Goal: Task Accomplishment & Management: Use online tool/utility

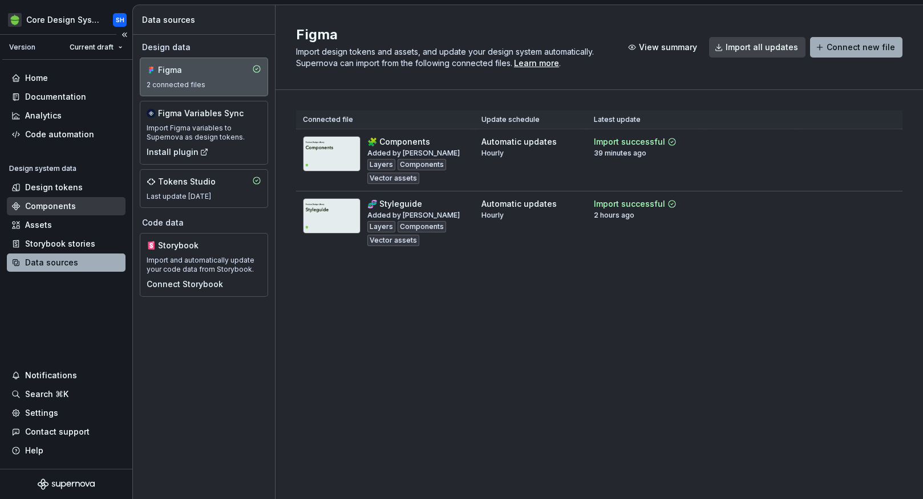
click at [75, 200] on div "Components" at bounding box center [66, 206] width 119 height 18
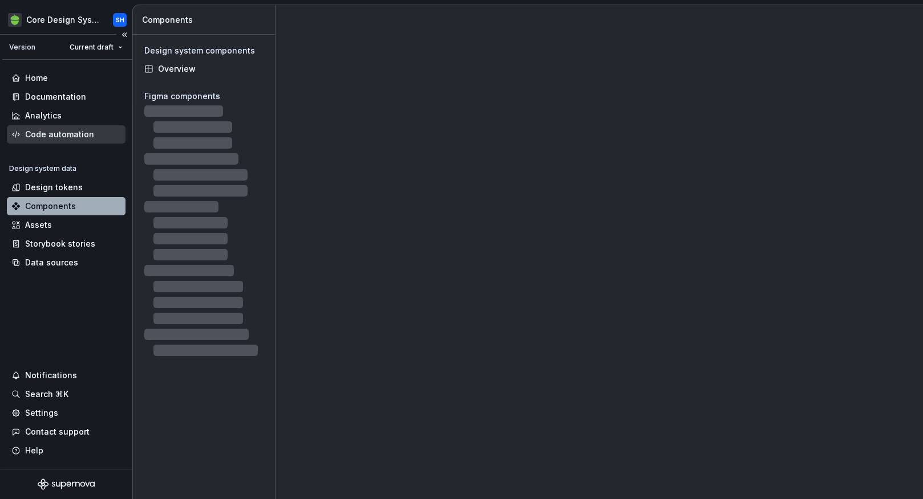
click at [78, 132] on div "Code automation" at bounding box center [59, 134] width 69 height 11
click at [78, 78] on div "Home" at bounding box center [65, 77] width 109 height 11
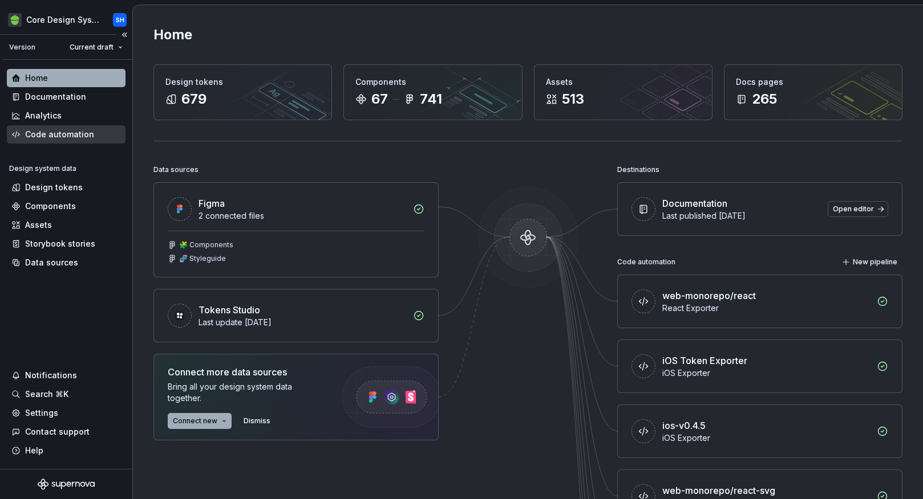
click at [36, 136] on div "Code automation" at bounding box center [59, 134] width 69 height 11
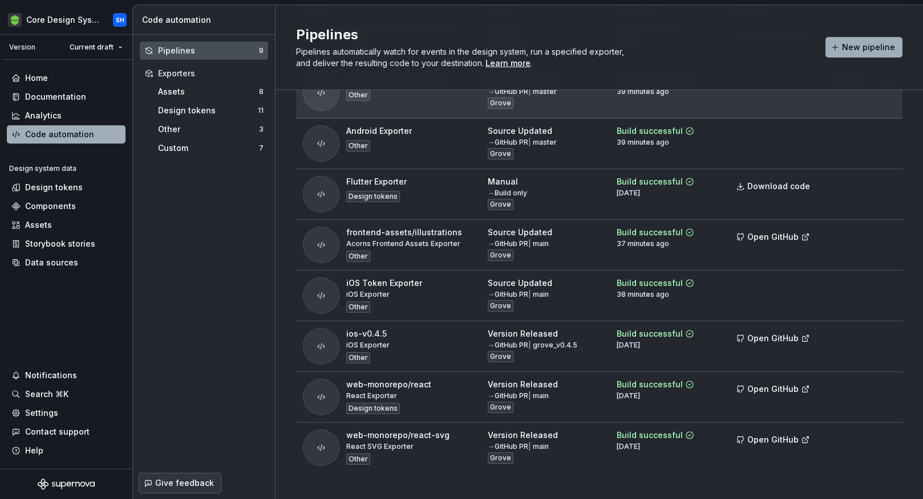
scroll to position [129, 0]
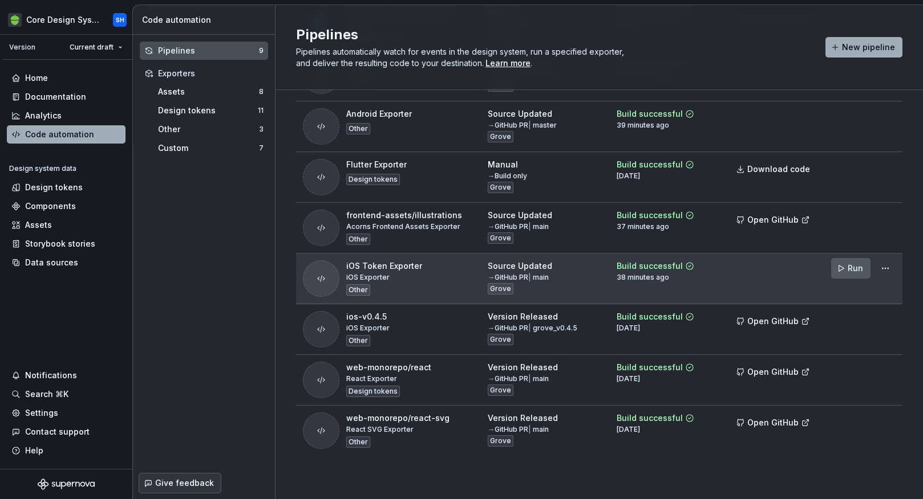
click at [850, 267] on span "Run" at bounding box center [854, 268] width 15 height 11
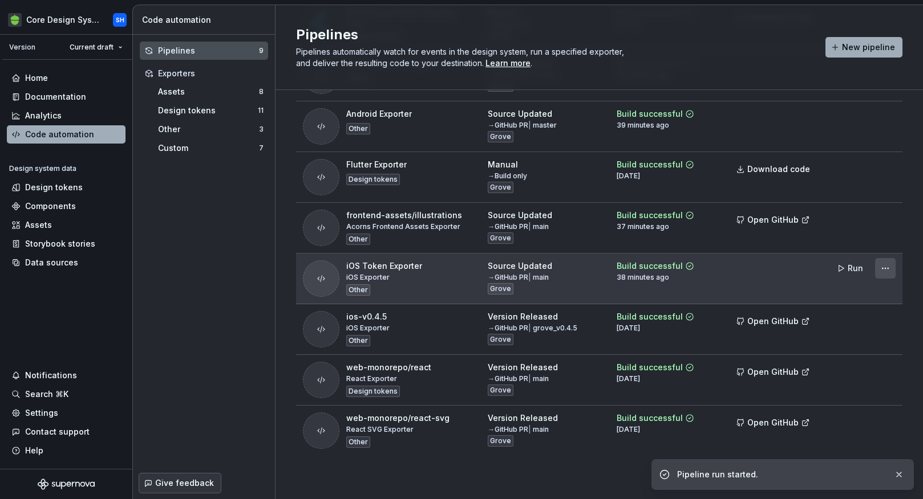
click at [888, 266] on html "Core Design System SH Version Current draft Home Documentation Analytics Code a…" at bounding box center [461, 249] width 923 height 499
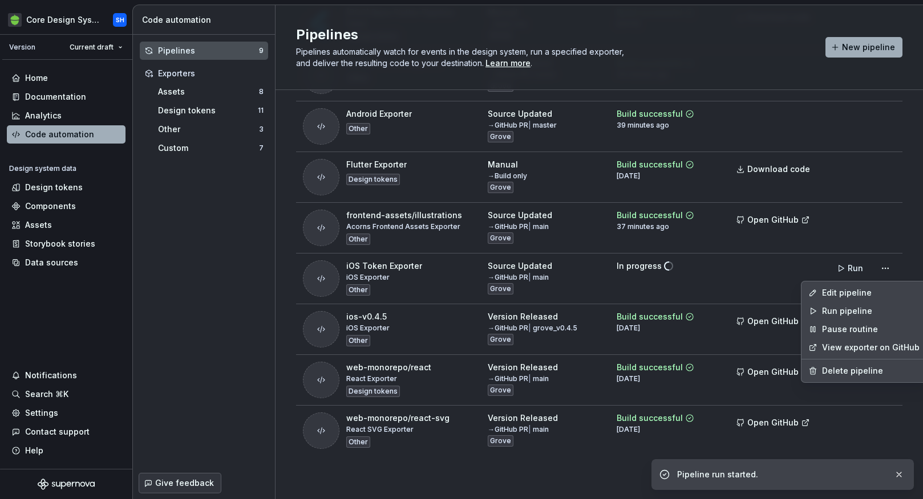
click at [771, 273] on html "Core Design System SH Version Current draft Home Documentation Analytics Code a…" at bounding box center [461, 249] width 923 height 499
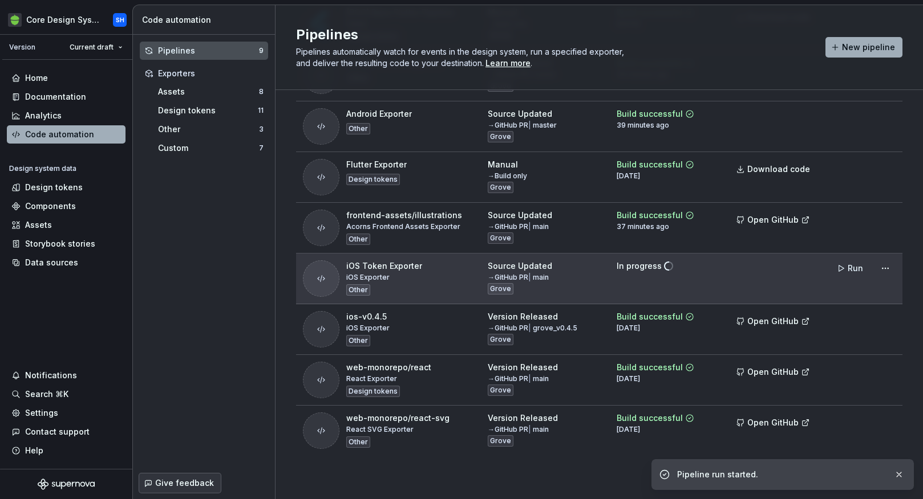
click at [639, 267] on div "In progress" at bounding box center [638, 266] width 45 height 11
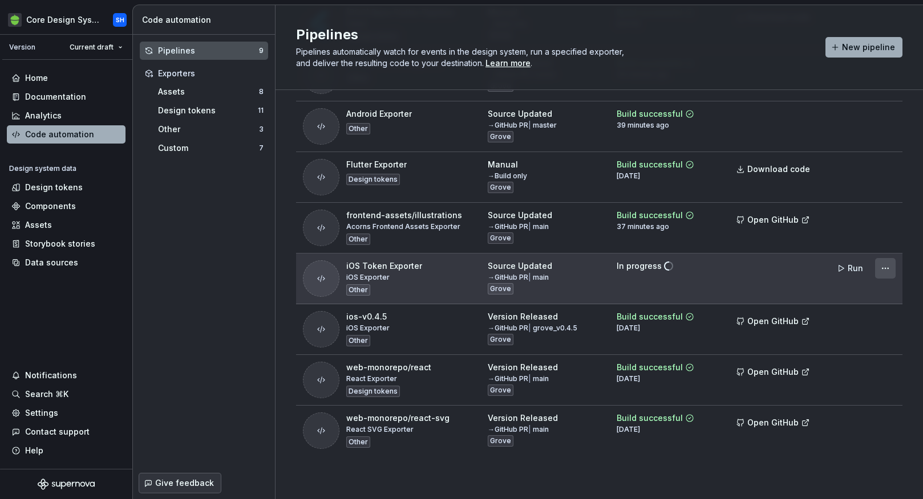
click at [881, 265] on html "Core Design System SH Version Current draft Home Documentation Analytics Code a…" at bounding box center [461, 249] width 923 height 499
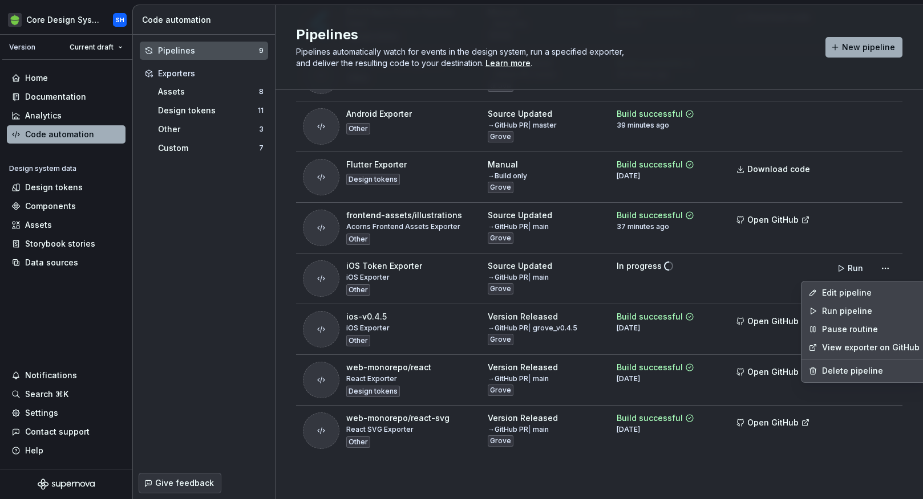
click at [864, 350] on link "View exporter on GitHub" at bounding box center [871, 347] width 98 height 11
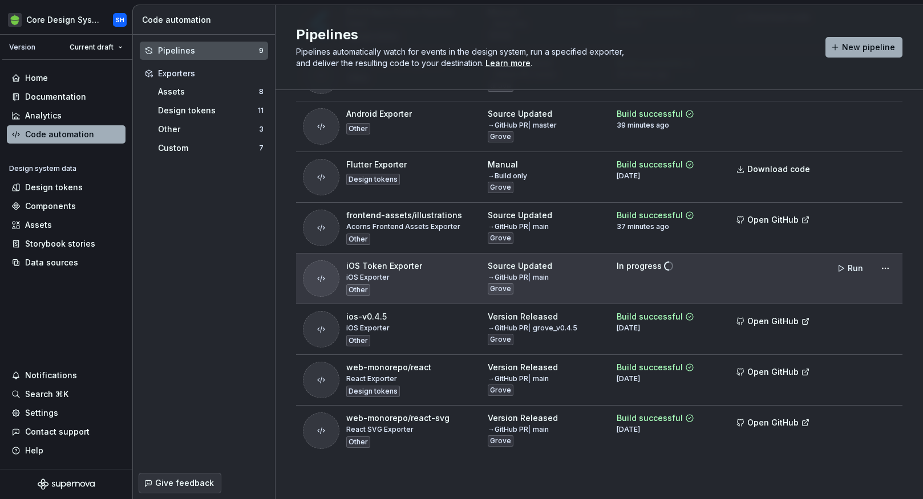
click at [720, 265] on td "In progress" at bounding box center [667, 279] width 114 height 51
click at [645, 274] on td "In progress" at bounding box center [667, 279] width 114 height 51
click at [887, 271] on html "Core Design System SH Version Current draft Home Documentation Analytics Code a…" at bounding box center [461, 249] width 923 height 499
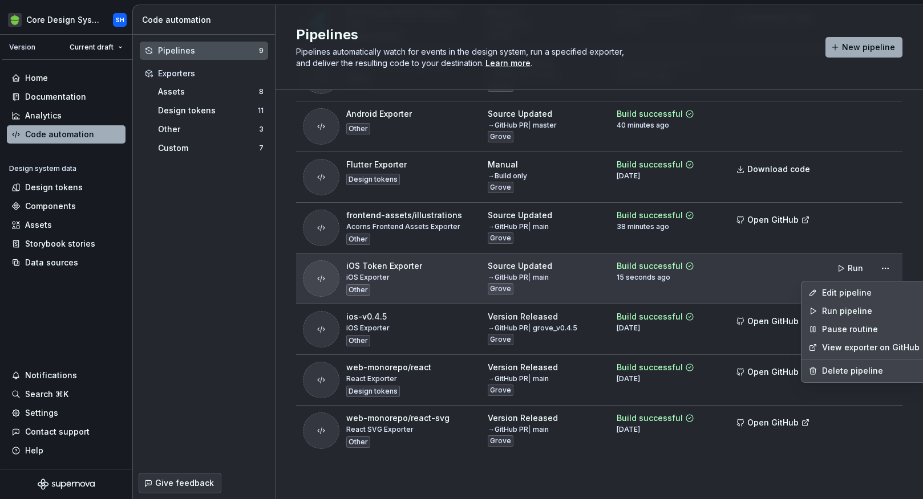
click at [720, 278] on html "Core Design System SH Version Current draft Home Documentation Analytics Code a…" at bounding box center [461, 249] width 923 height 499
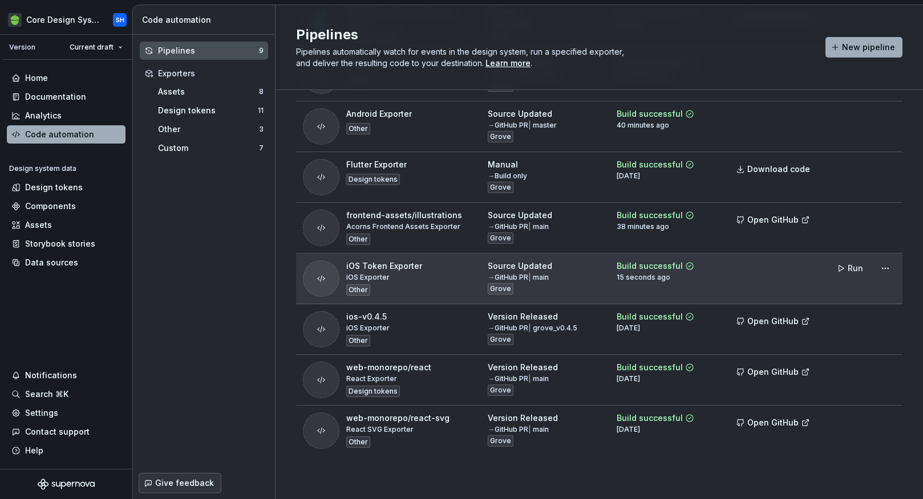
click at [509, 275] on div "→ GitHub PR | main" at bounding box center [518, 277] width 61 height 9
click at [536, 269] on div "Source Updated" at bounding box center [520, 266] width 64 height 11
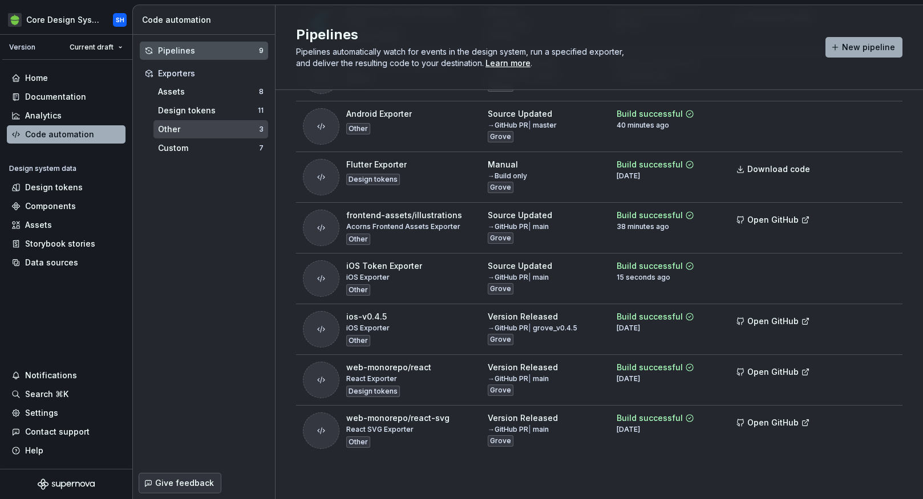
click at [187, 129] on div "Other" at bounding box center [208, 129] width 101 height 11
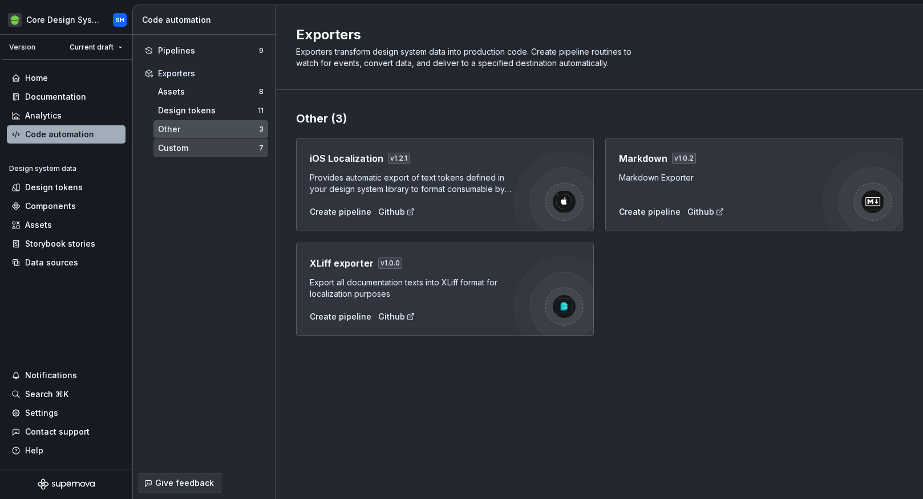
click at [198, 148] on div "Custom" at bounding box center [208, 148] width 101 height 11
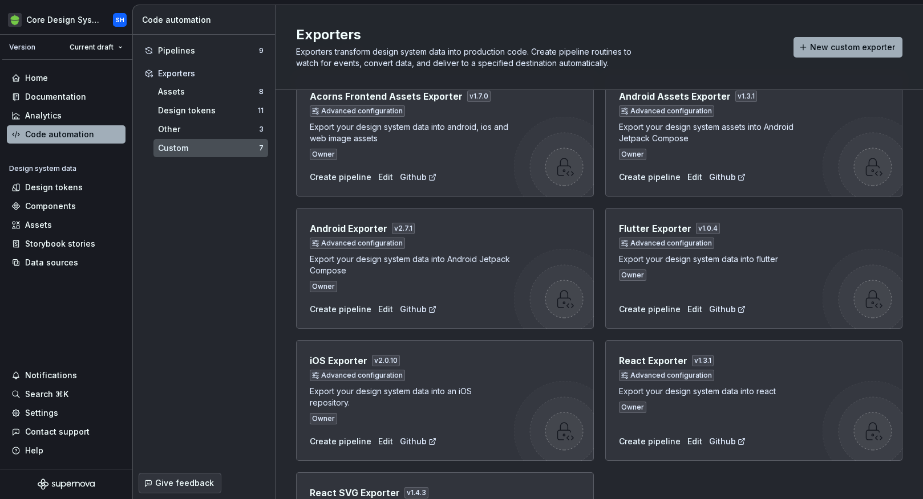
scroll to position [123, 0]
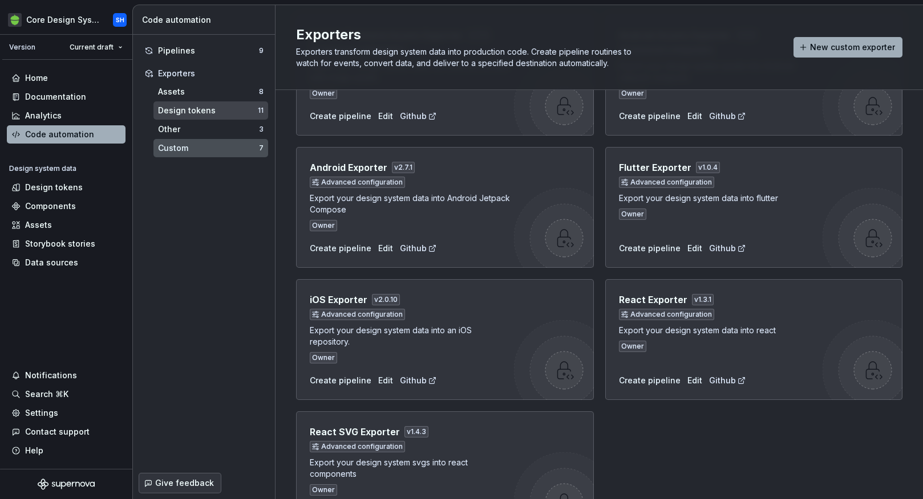
click at [225, 119] on div "Design tokens 11" at bounding box center [210, 110] width 115 height 18
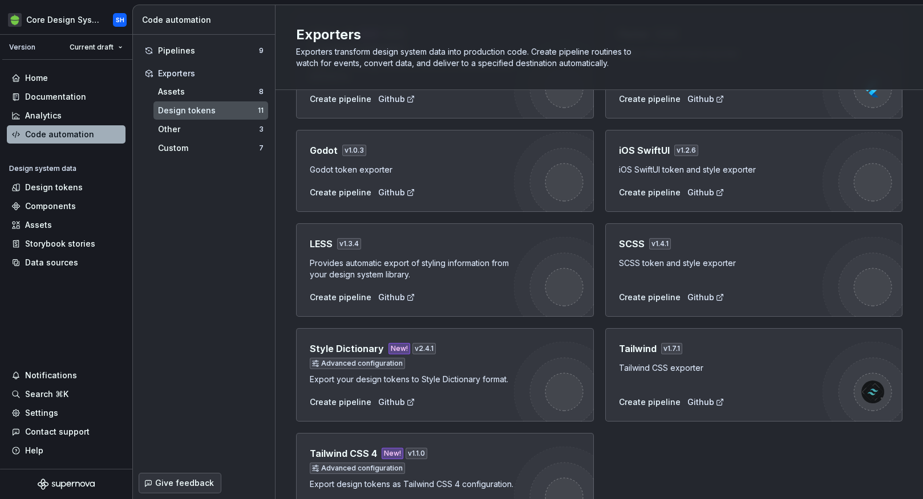
scroll to position [241, 0]
click at [229, 94] on div "Assets" at bounding box center [208, 91] width 101 height 11
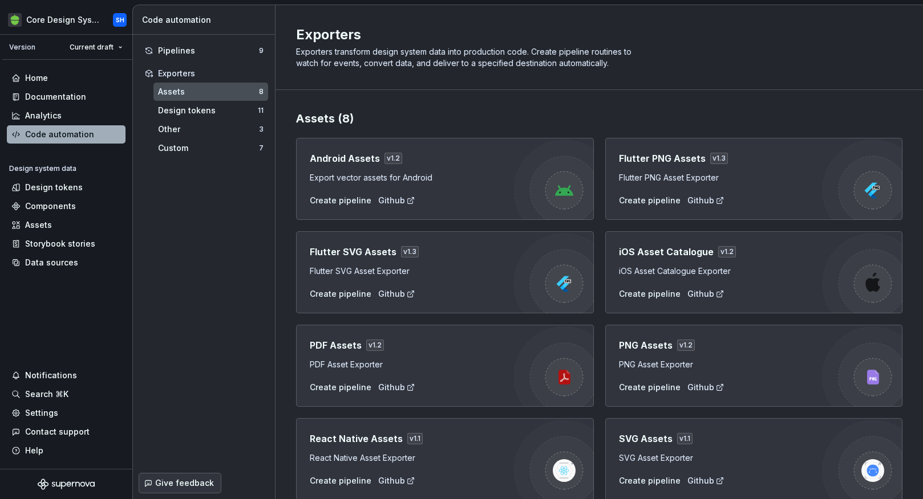
click at [226, 71] on div "Exporters" at bounding box center [210, 73] width 105 height 11
click at [230, 39] on div "Pipelines 9 Exporters Assets 8 Design tokens 11 Other 3 Custom 7" at bounding box center [204, 99] width 142 height 129
click at [231, 52] on div "Pipelines" at bounding box center [208, 50] width 101 height 11
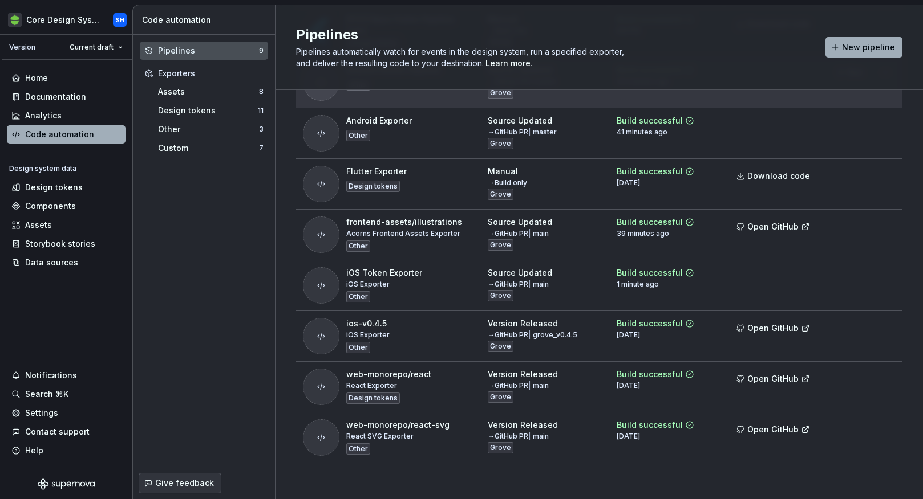
scroll to position [129, 0]
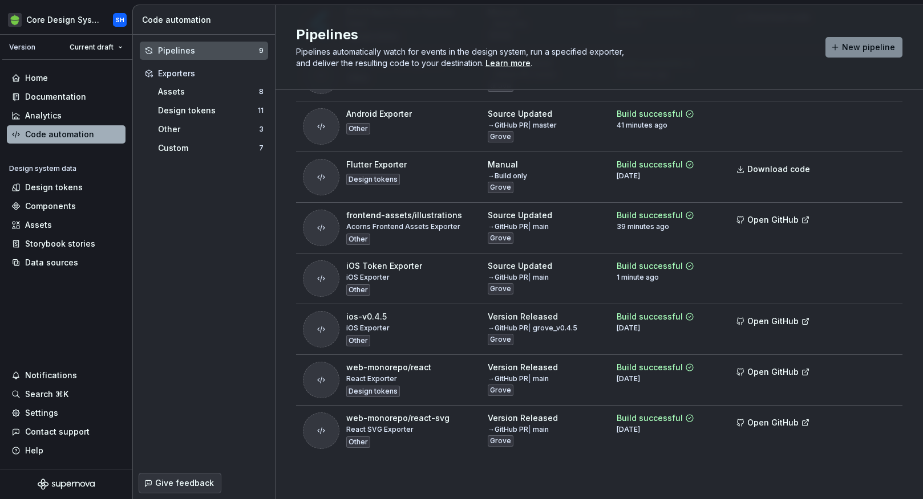
click at [865, 39] on button "New pipeline" at bounding box center [863, 47] width 77 height 21
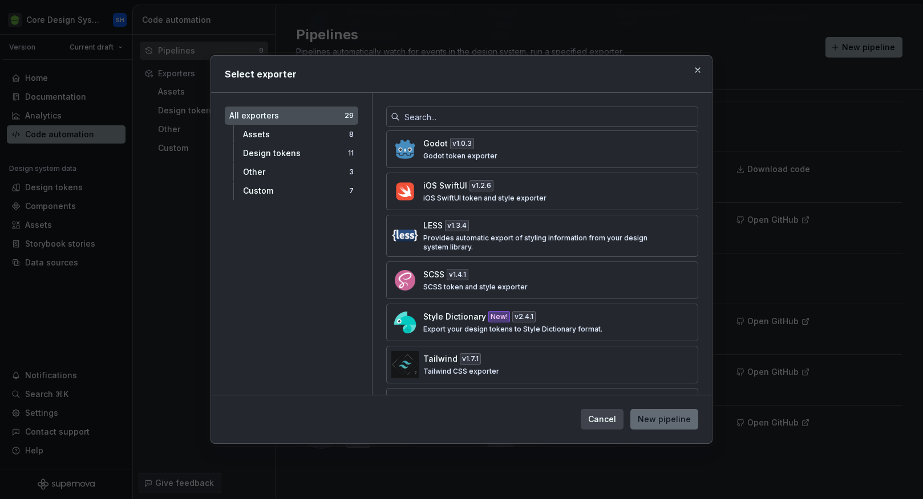
scroll to position [606, 0]
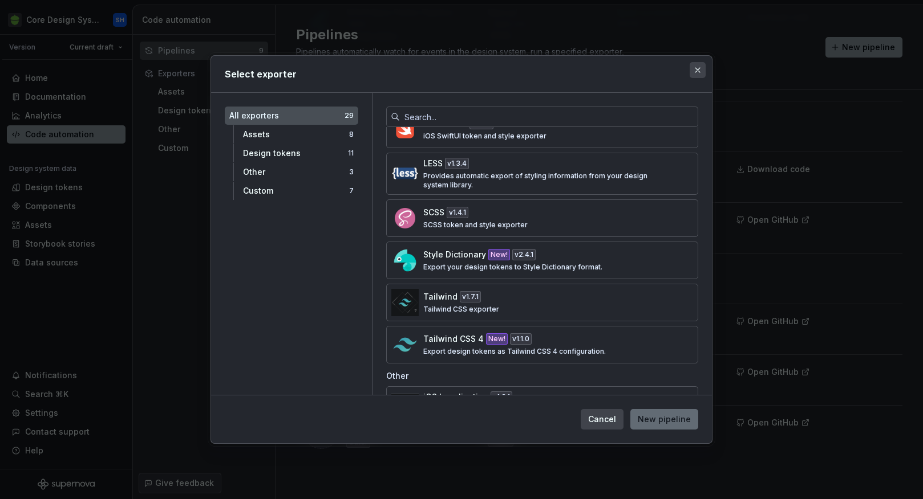
click at [700, 70] on button "button" at bounding box center [697, 70] width 16 height 16
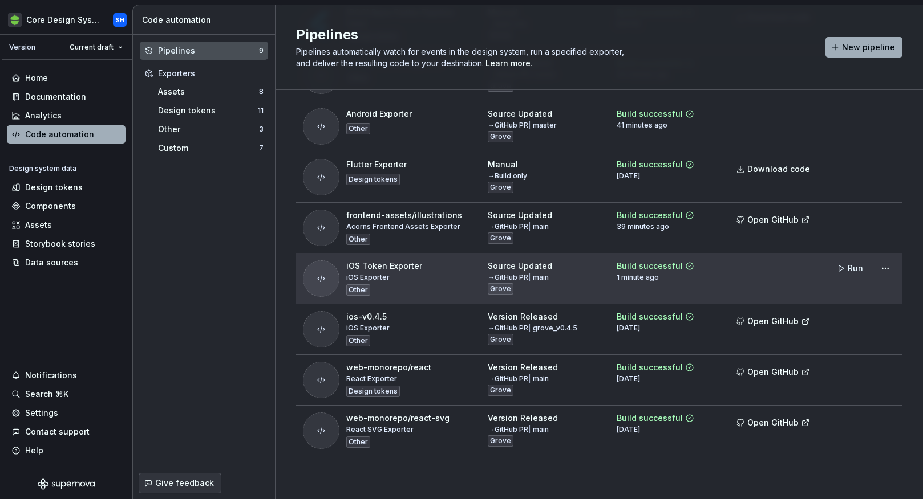
click at [399, 277] on div "iOS Token Exporter iOS Exporter Other" at bounding box center [384, 279] width 76 height 36
click at [363, 277] on div "iOS Exporter" at bounding box center [367, 277] width 43 height 9
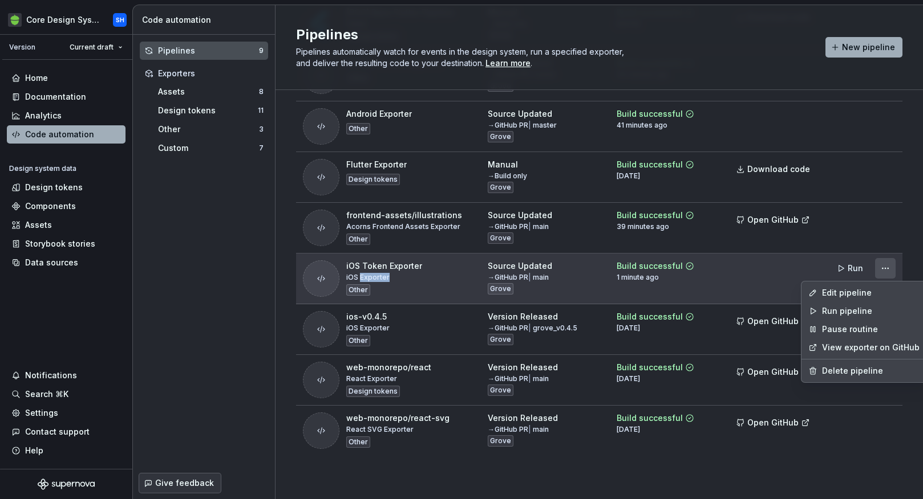
click at [887, 265] on html "Core Design System SH Version Current draft Home Documentation Analytics Code a…" at bounding box center [461, 249] width 923 height 499
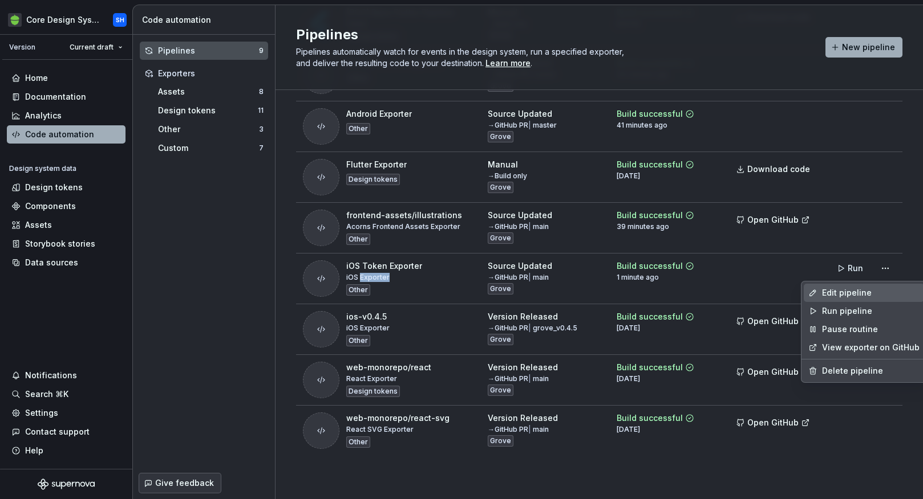
click at [841, 292] on div "Edit pipeline" at bounding box center [871, 292] width 98 height 11
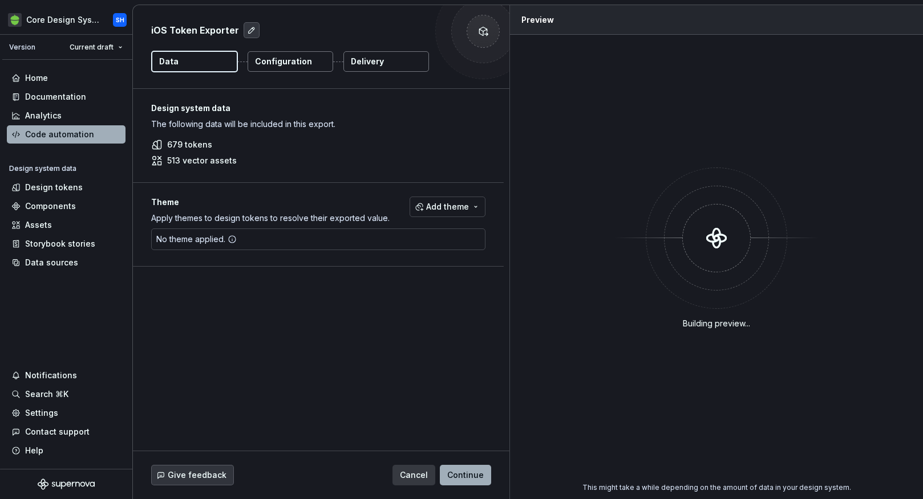
click at [268, 56] on p "Configuration" at bounding box center [283, 61] width 57 height 11
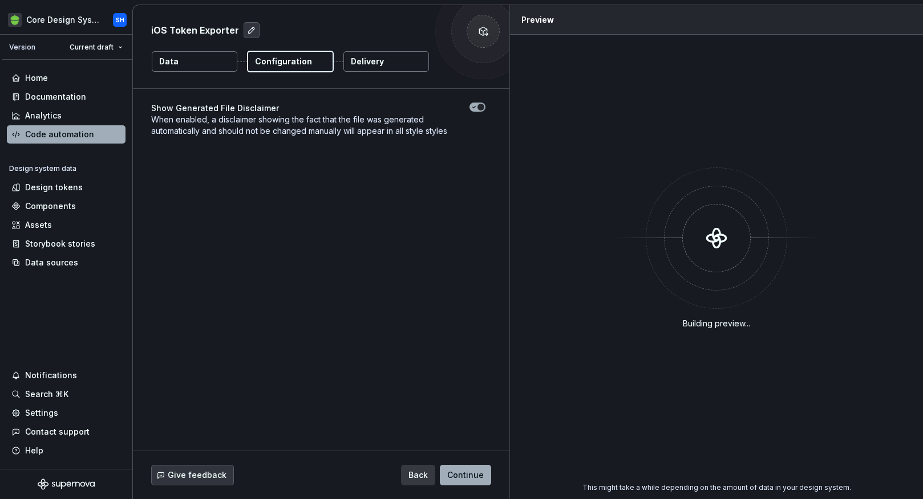
click at [372, 62] on p "Delivery" at bounding box center [367, 61] width 33 height 11
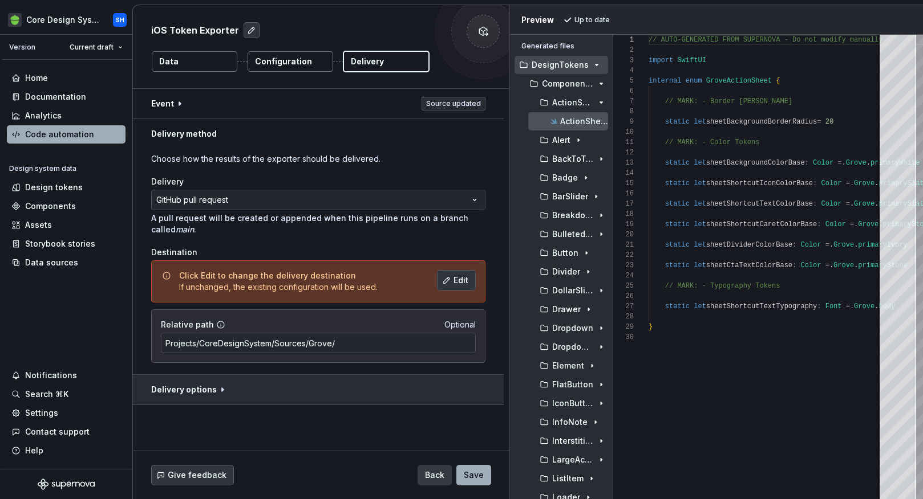
click at [195, 392] on button "button" at bounding box center [318, 390] width 371 height 30
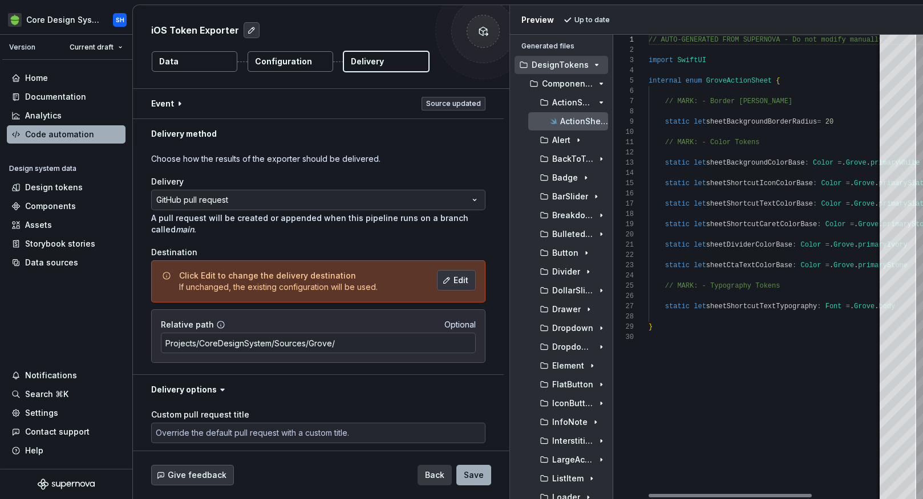
type textarea "**********"
click at [713, 295] on div "// AUTO-GENERATED FROM SUPERNOVA - Do not modify m anually import SwiftUI inter…" at bounding box center [816, 267] width 336 height 465
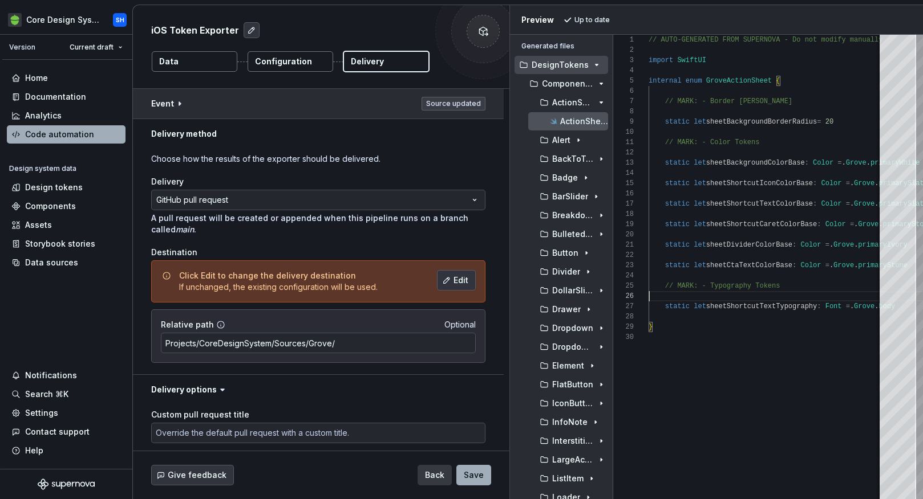
click at [179, 99] on button "button" at bounding box center [318, 104] width 371 height 30
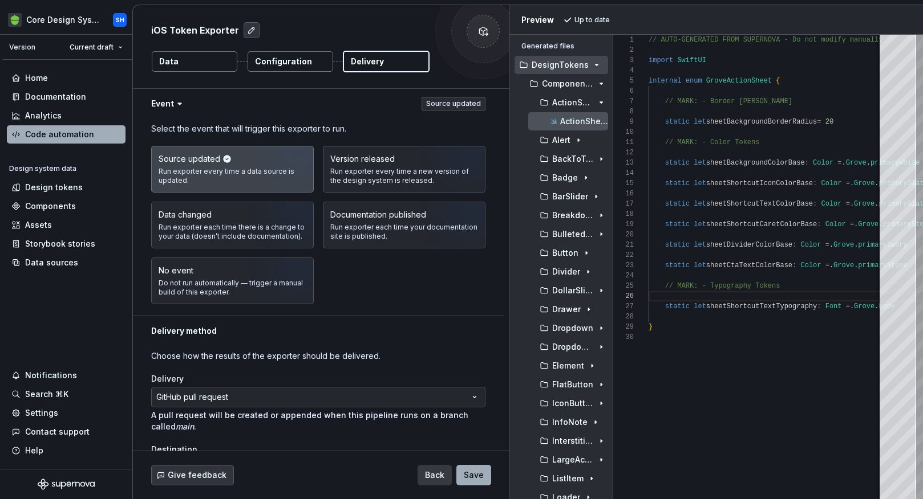
click at [179, 105] on icon at bounding box center [179, 103] width 11 height 11
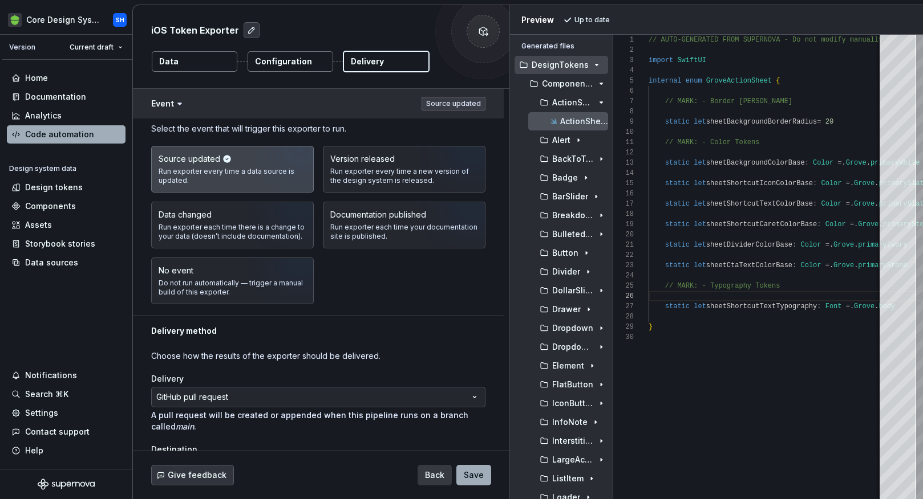
click at [170, 103] on button "button" at bounding box center [318, 104] width 371 height 30
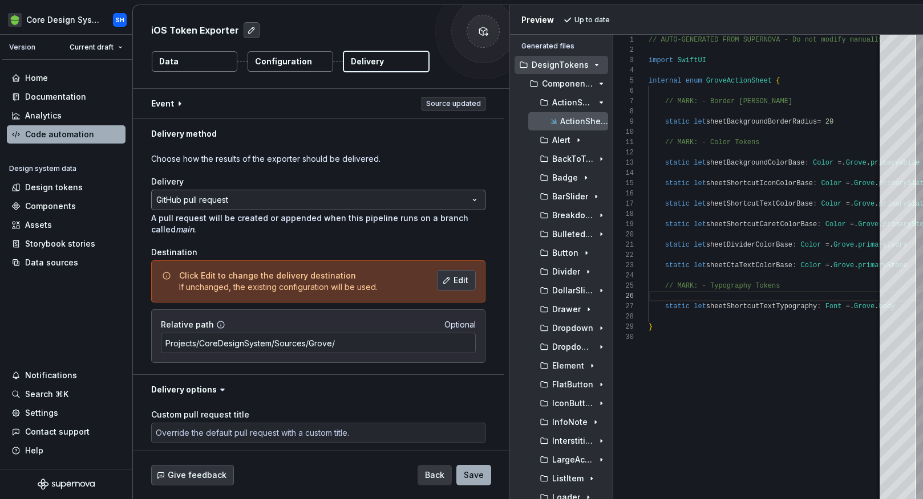
click at [215, 206] on html "**********" at bounding box center [461, 249] width 923 height 499
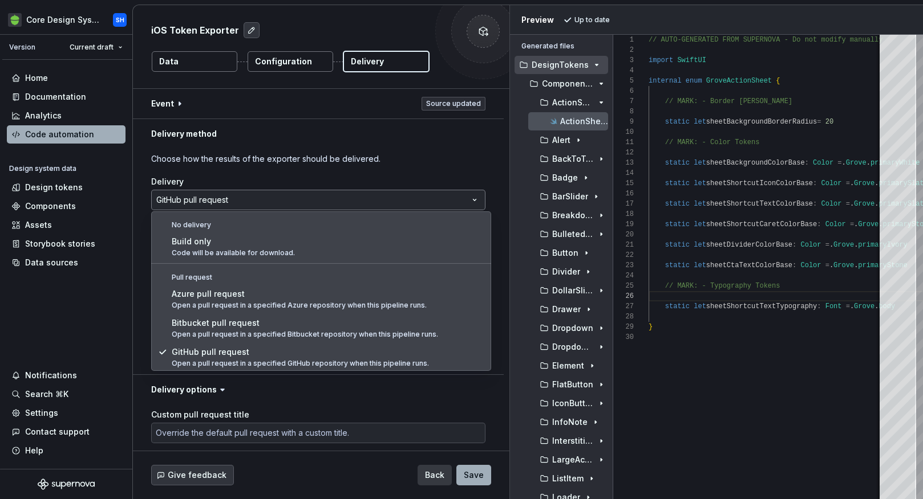
scroll to position [1, 0]
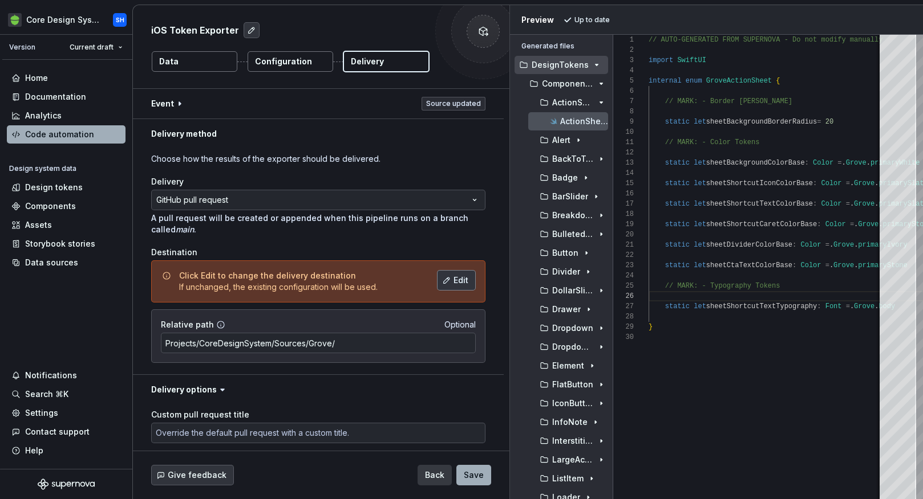
click at [455, 274] on button "Edit" at bounding box center [456, 280] width 39 height 21
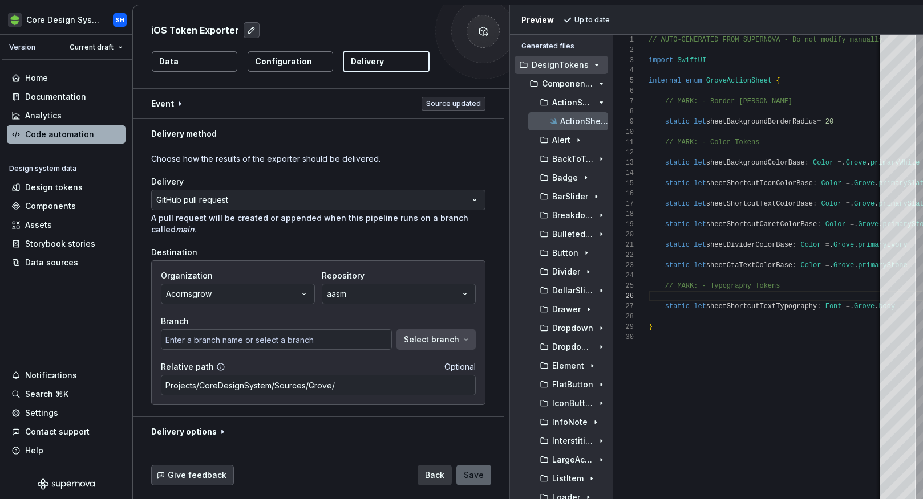
type input "gh-pages"
click at [350, 296] on button "aasm" at bounding box center [399, 294] width 154 height 21
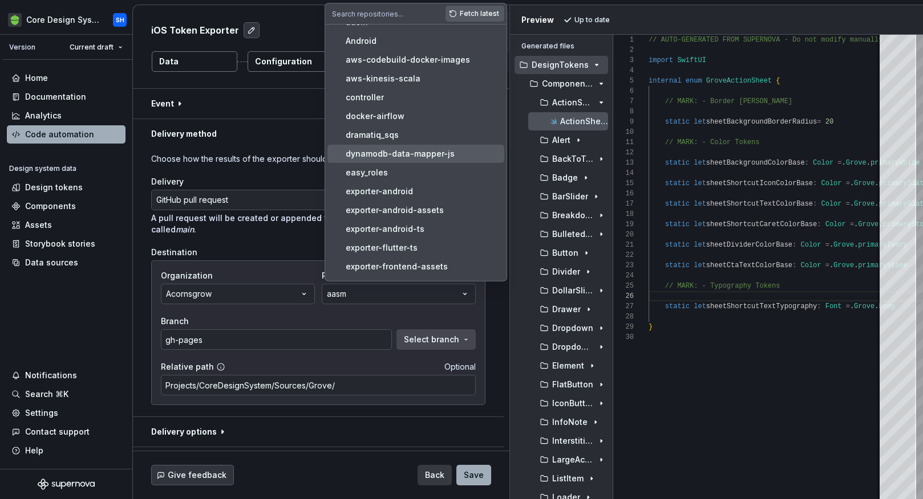
scroll to position [0, 0]
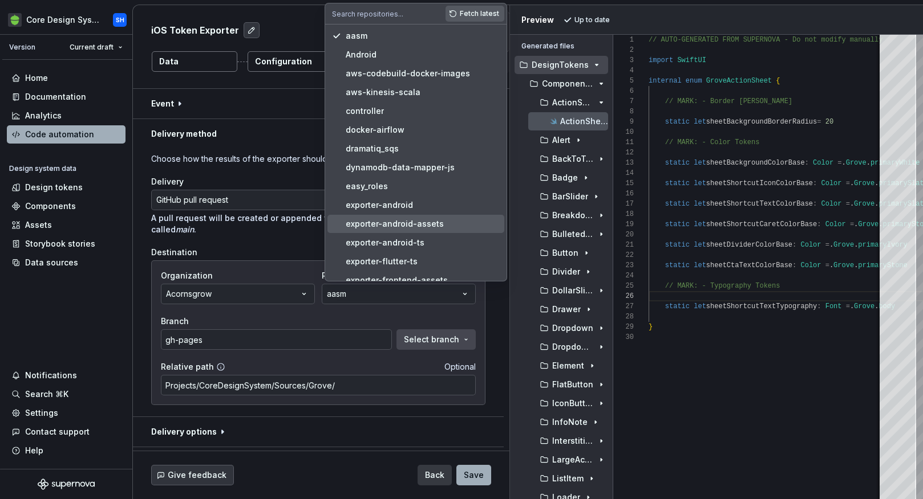
click at [279, 230] on p "A pull request will be created or appended when this pipeline runs on a branch …" at bounding box center [318, 224] width 334 height 23
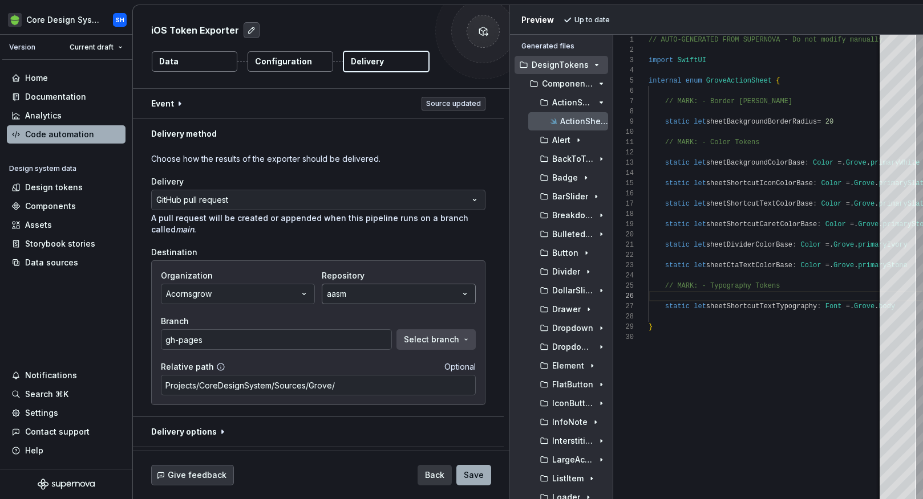
click at [351, 289] on button "aasm" at bounding box center [399, 294] width 154 height 21
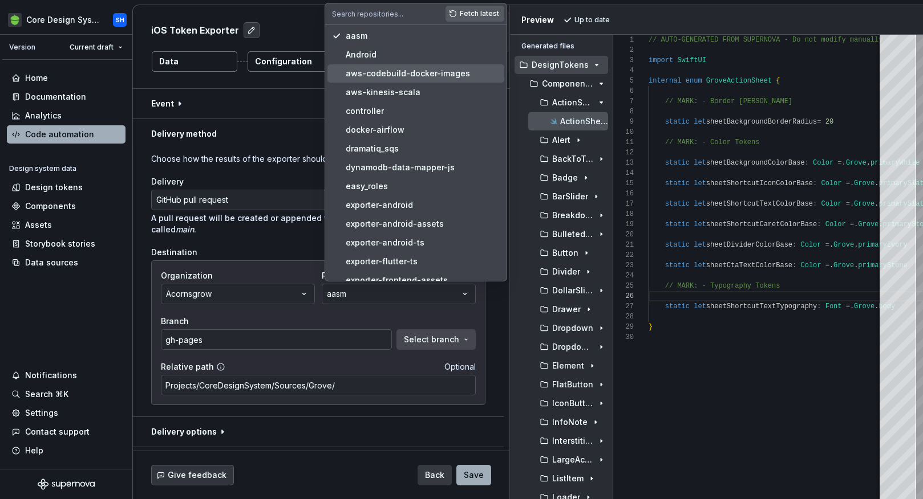
click at [331, 254] on span "exporter-flutter-ts" at bounding box center [415, 262] width 177 height 18
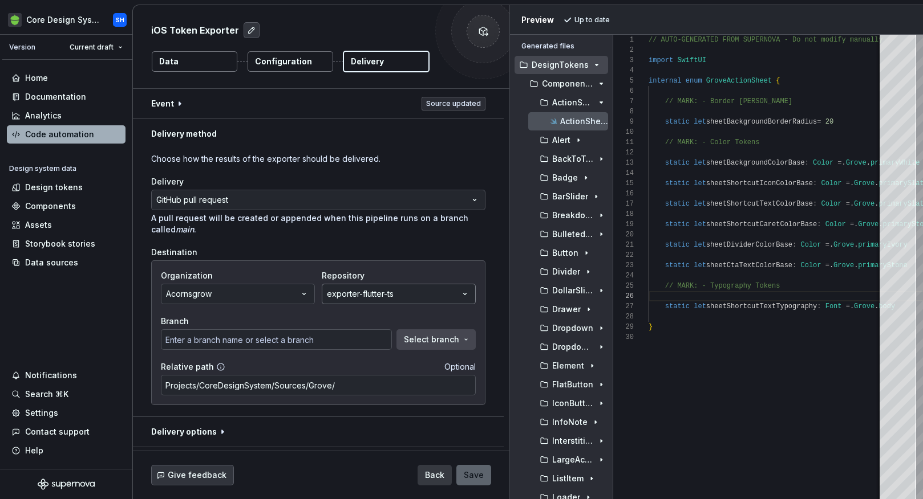
type input "initialize-exporter"
click at [365, 289] on div "exporter-flutter-ts" at bounding box center [360, 294] width 67 height 11
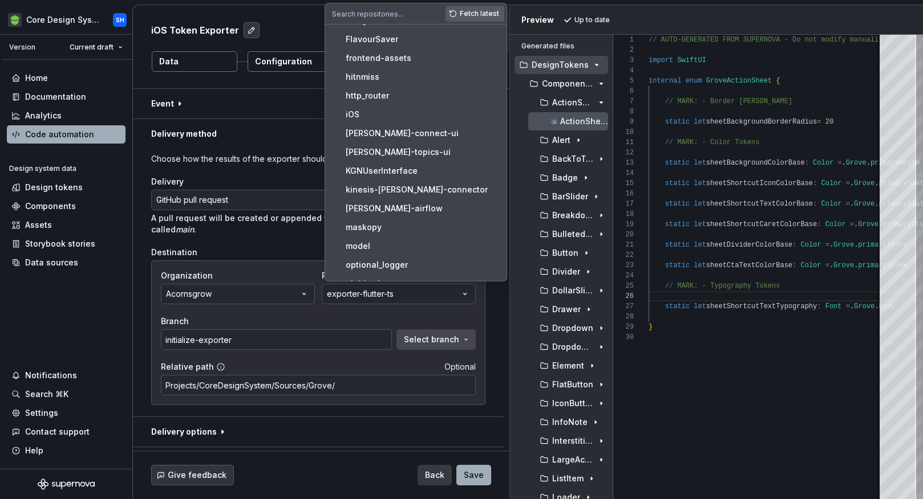
scroll to position [374, 0]
click at [372, 108] on div "iOS" at bounding box center [423, 113] width 154 height 11
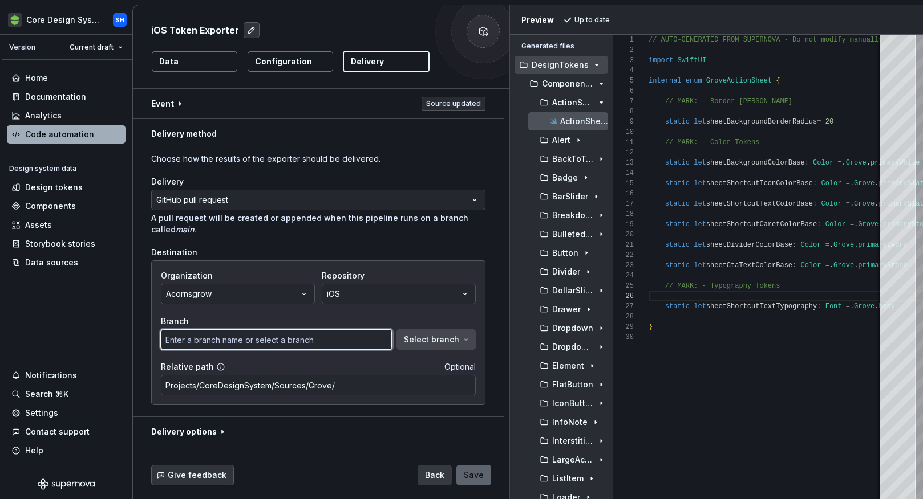
click at [327, 343] on input "text" at bounding box center [276, 340] width 231 height 21
type input "1212"
click at [327, 343] on input "1212" at bounding box center [276, 340] width 231 height 21
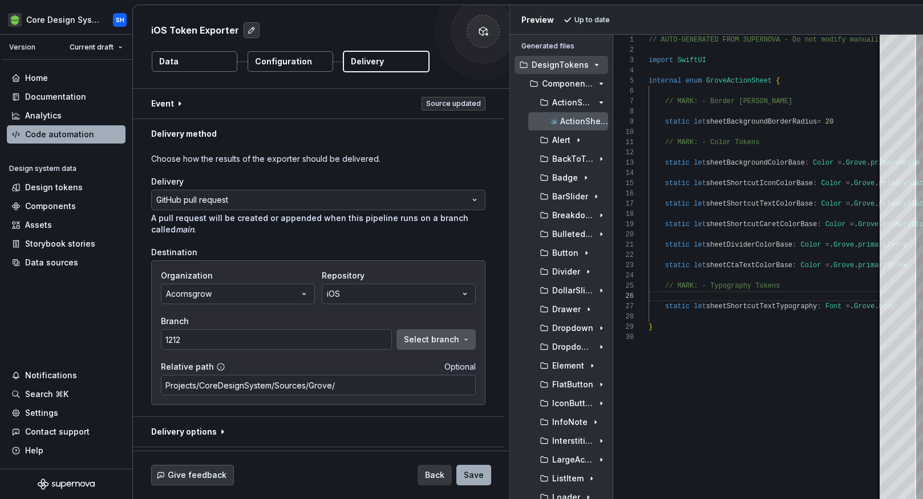
click at [422, 336] on span "Select branch" at bounding box center [431, 339] width 55 height 11
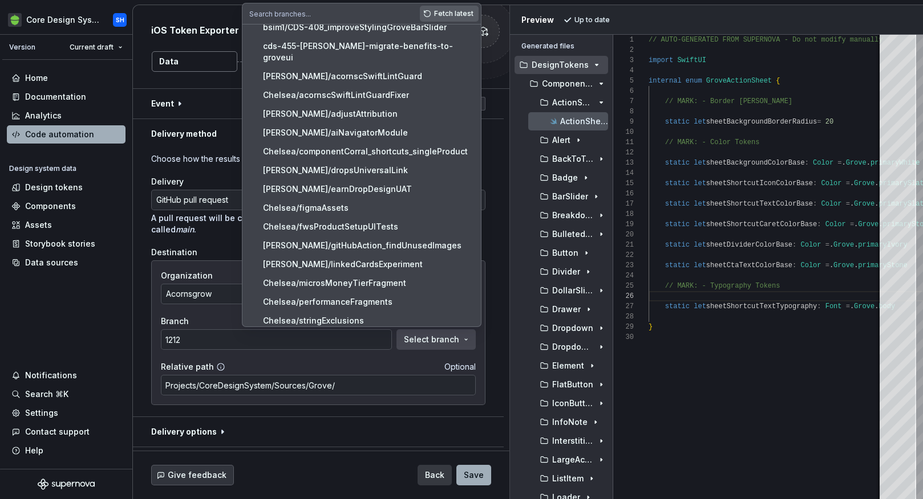
scroll to position [0, 0]
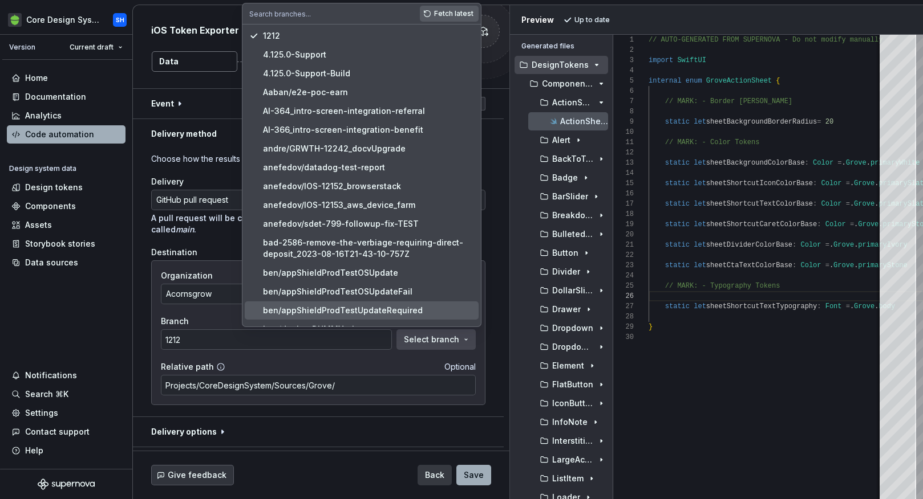
click at [209, 258] on div "Destination Organization Acornsgrow Repository iOS Branch 1212 Select branch Re…" at bounding box center [318, 326] width 334 height 159
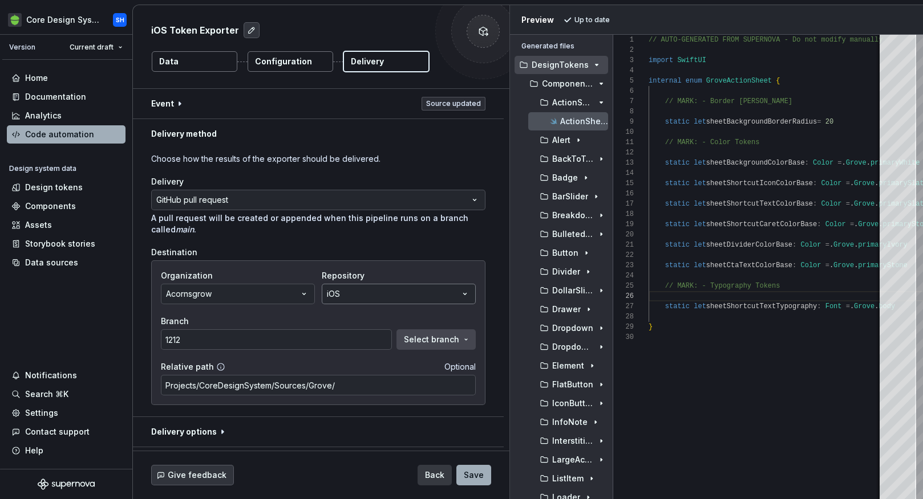
click at [371, 293] on button "iOS" at bounding box center [399, 294] width 154 height 21
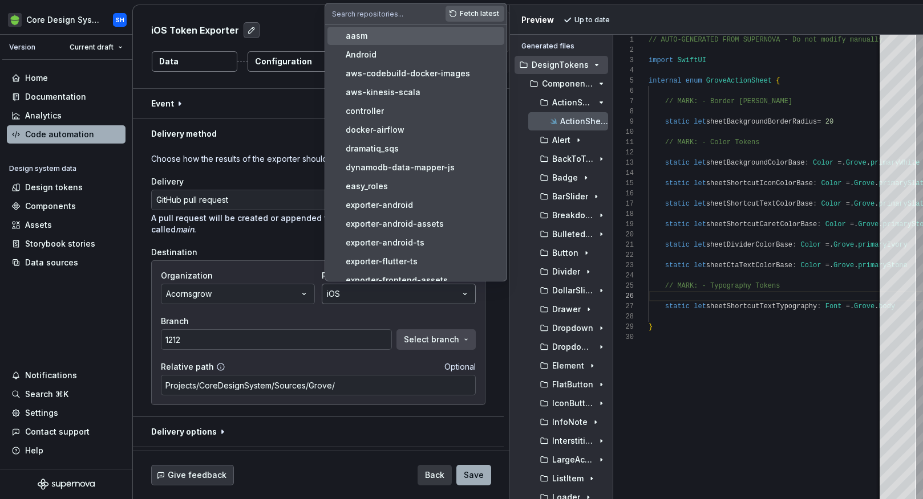
click at [371, 293] on button "iOS" at bounding box center [399, 294] width 154 height 21
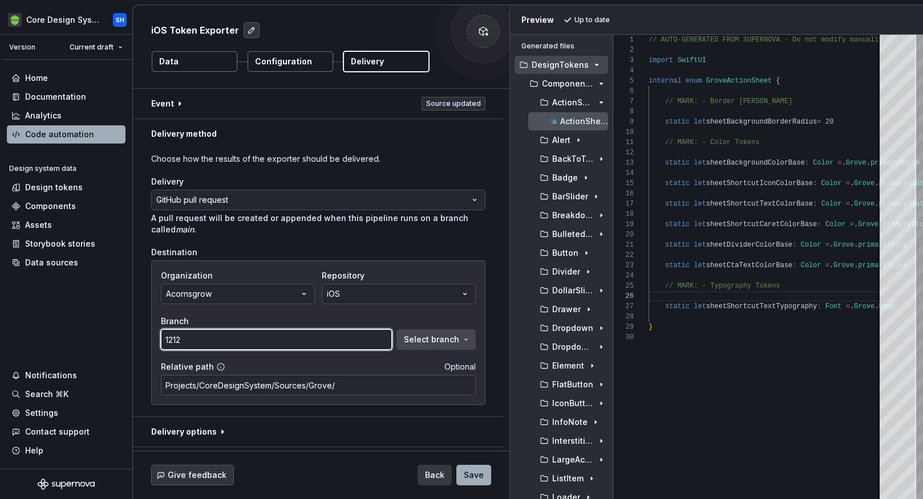
click at [310, 339] on input "1212" at bounding box center [276, 340] width 231 height 21
click at [452, 337] on span "Select branch" at bounding box center [431, 339] width 55 height 11
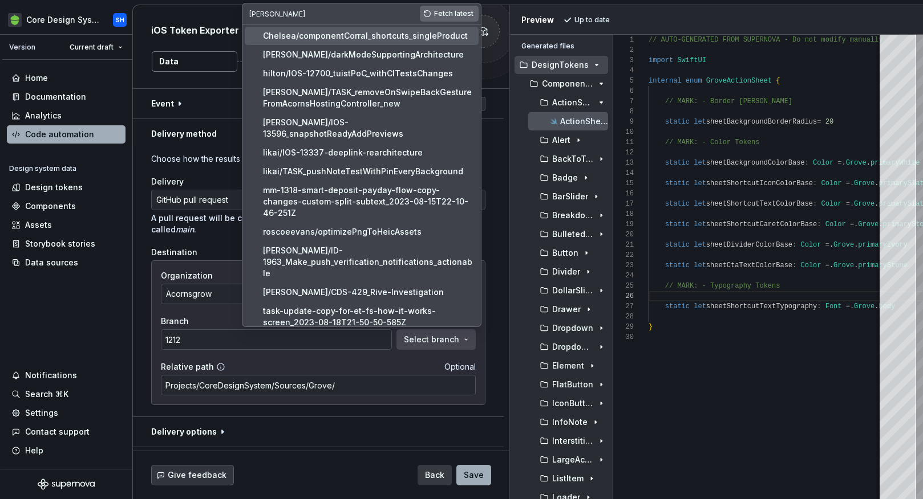
type input "[PERSON_NAME]"
click at [454, 13] on span "Fetch latest" at bounding box center [453, 13] width 39 height 9
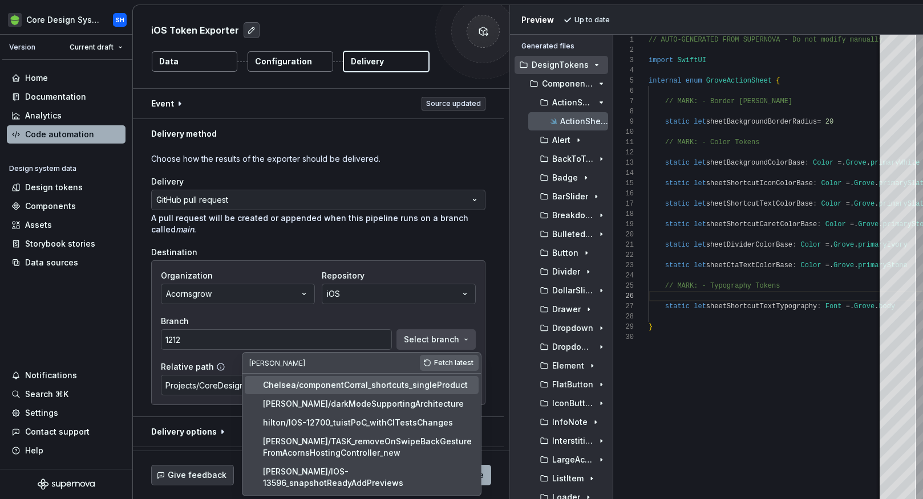
click at [371, 363] on input "[PERSON_NAME]" at bounding box center [330, 363] width 177 height 21
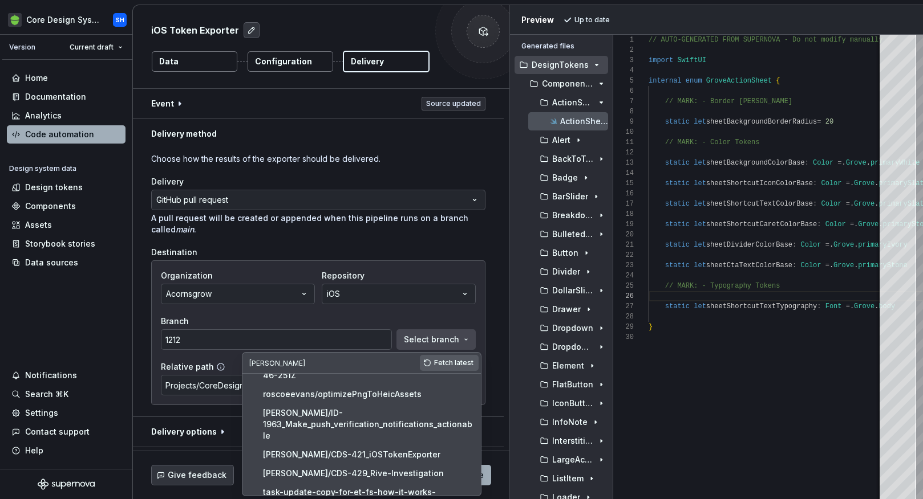
scroll to position [178, 0]
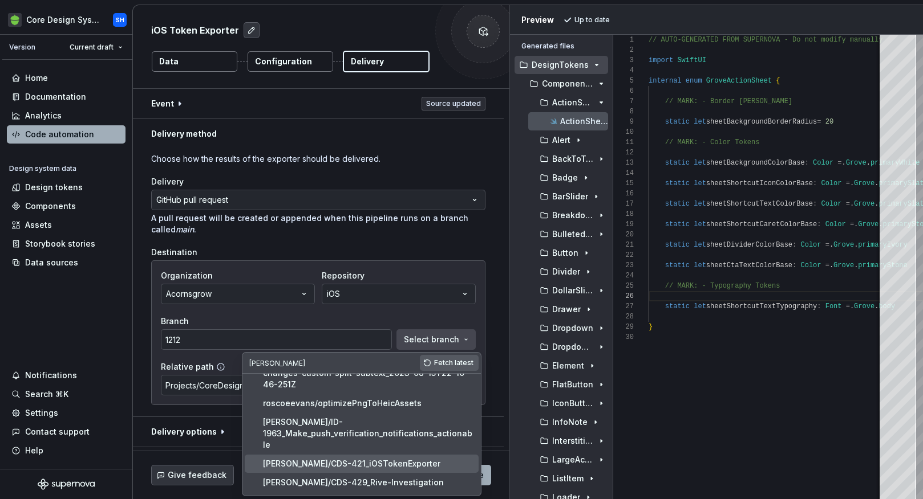
click at [359, 458] on div "[PERSON_NAME]/CDS-421_iOSTokenExporter" at bounding box center [351, 463] width 177 height 11
type input "[PERSON_NAME]/CDS-421_iOSTokenExporter"
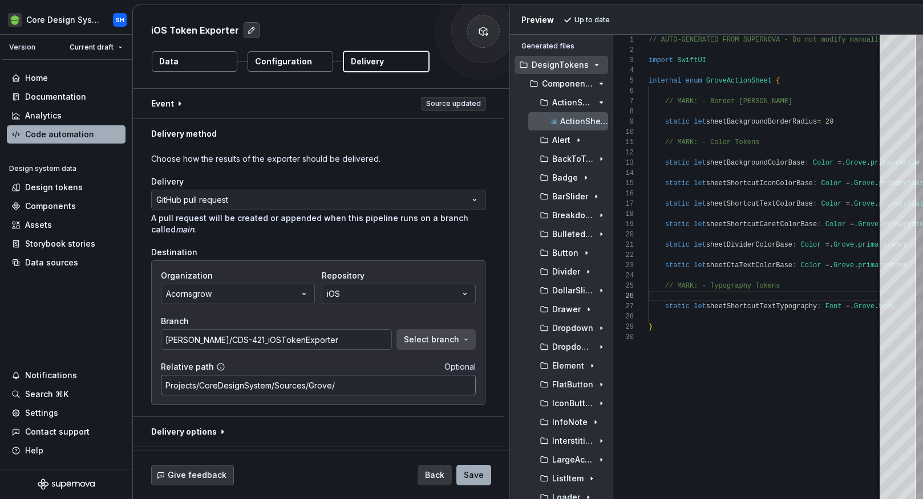
click at [397, 391] on input "Projects/CoreDesignSystem/Sources/Grove/" at bounding box center [318, 385] width 315 height 21
click at [391, 364] on div "Relative path Optional" at bounding box center [318, 366] width 315 height 11
click at [395, 383] on input "Projects/CoreDesignSystem/Sources/GroveCore/Generated" at bounding box center [318, 385] width 315 height 21
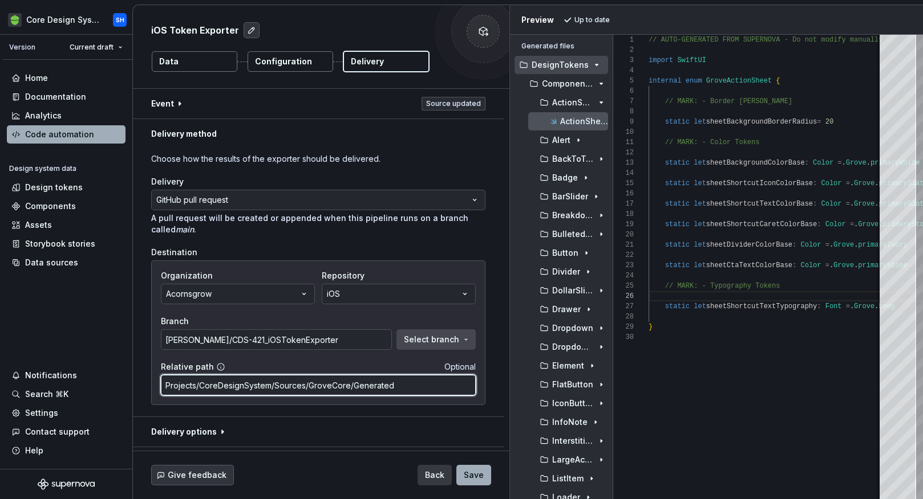
click at [395, 383] on input "Projects/CoreDesignSystem/Sources/GroveCore/Generated" at bounding box center [318, 385] width 315 height 21
type input "Projects/CoreDesignSystem/Sources/GroveCore"
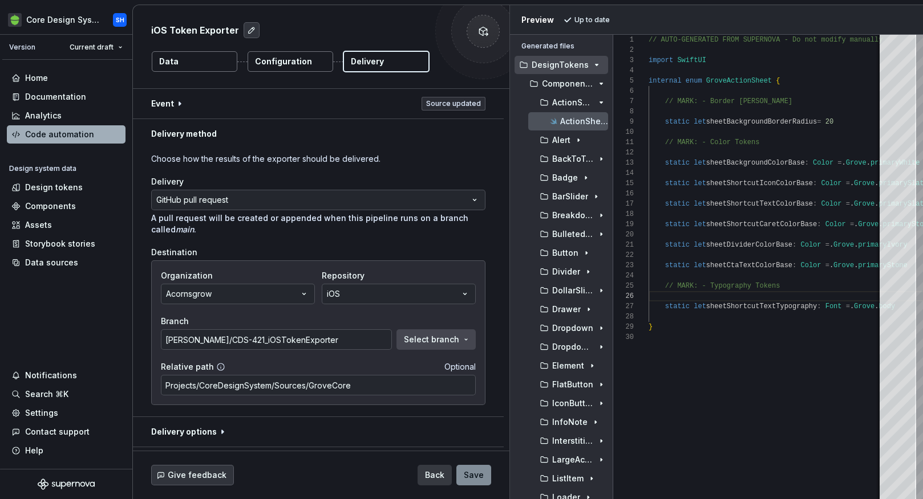
click at [481, 476] on span "Save" at bounding box center [474, 475] width 20 height 11
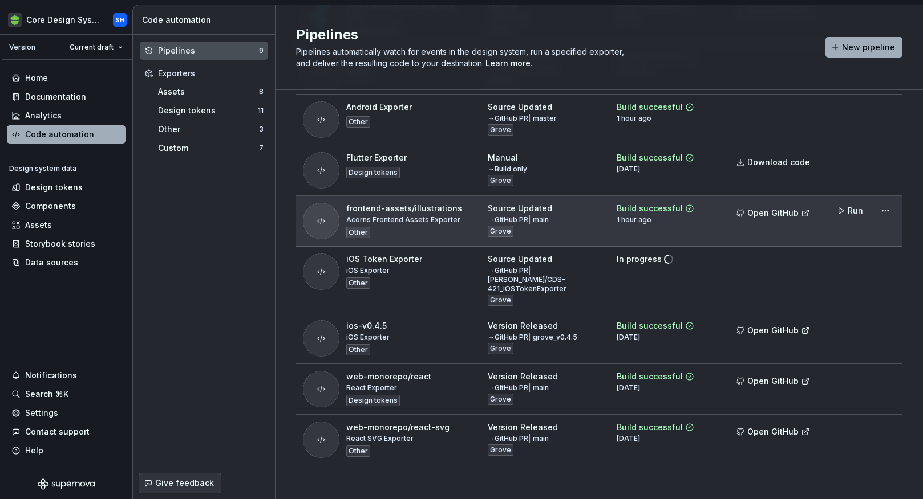
scroll to position [133, 0]
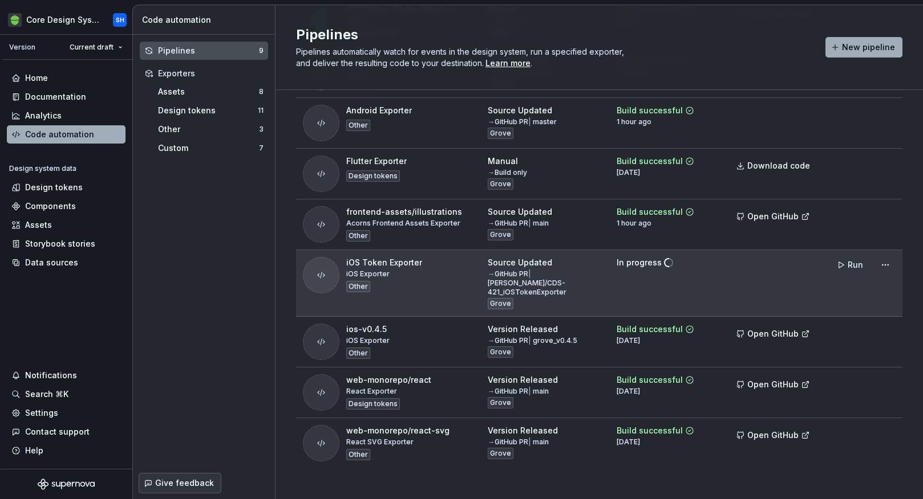
click at [658, 276] on td "In progress" at bounding box center [667, 283] width 114 height 67
click at [896, 266] on td "Run" at bounding box center [863, 265] width 78 height 30
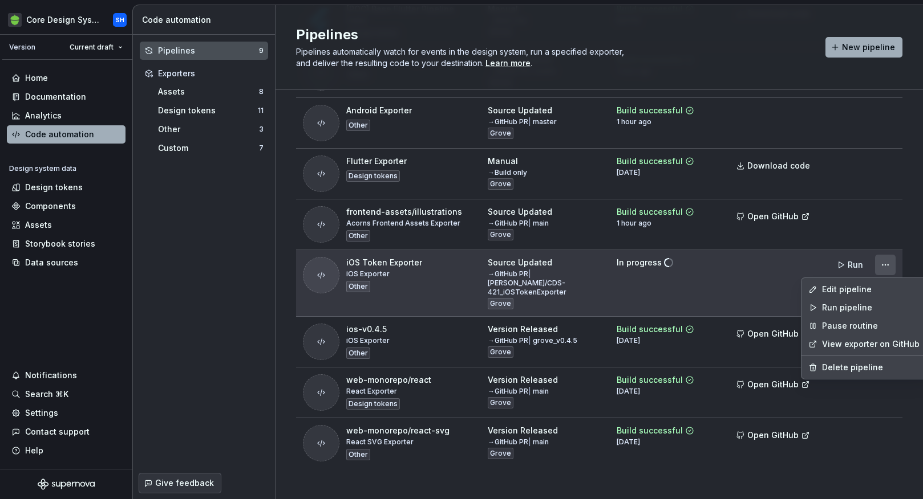
click at [884, 263] on html "Core Design System SH Version Current draft Home Documentation Analytics Code a…" at bounding box center [461, 249] width 923 height 499
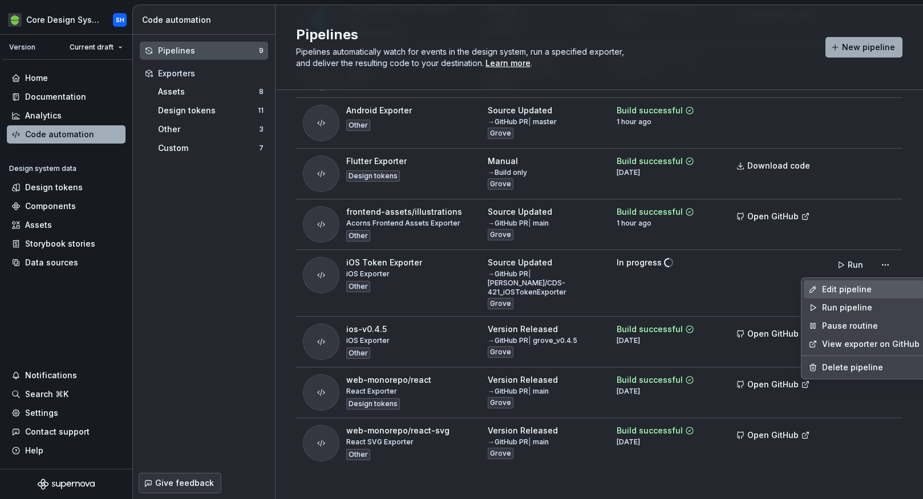
click at [859, 294] on div "Edit pipeline" at bounding box center [871, 289] width 98 height 11
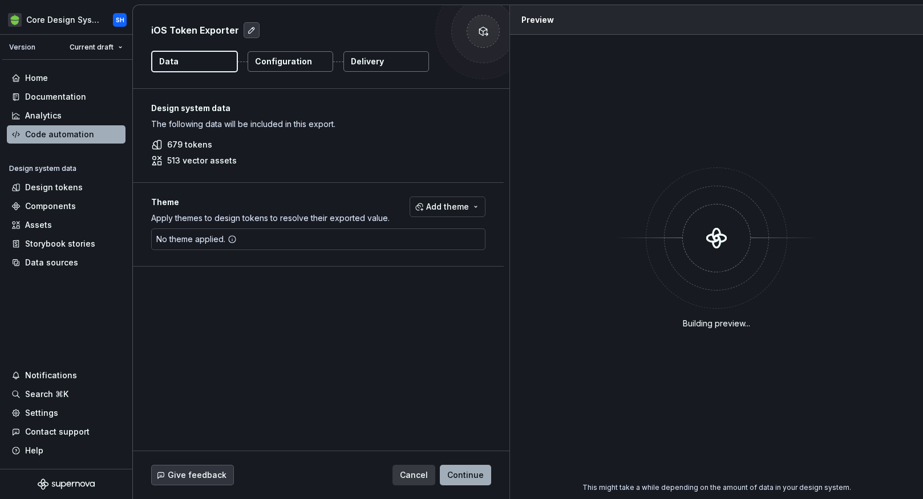
click at [299, 61] on p "Configuration" at bounding box center [283, 61] width 57 height 11
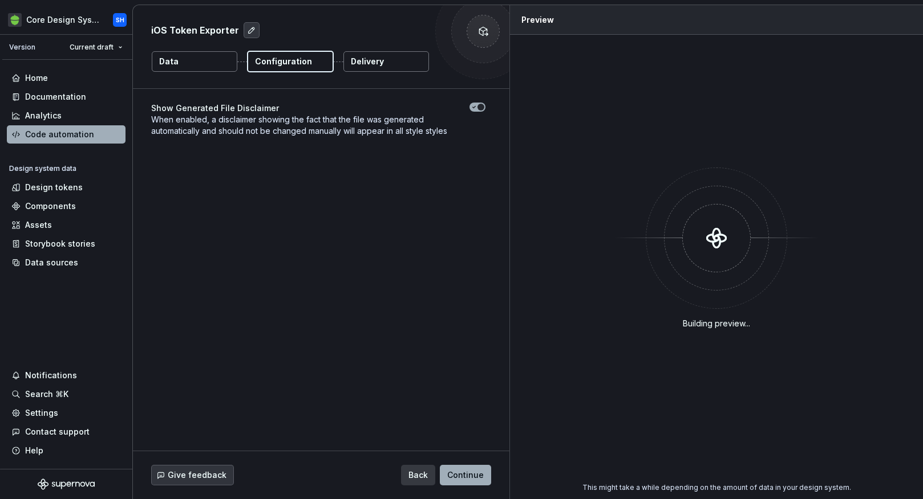
click at [401, 58] on button "Delivery" at bounding box center [386, 61] width 86 height 21
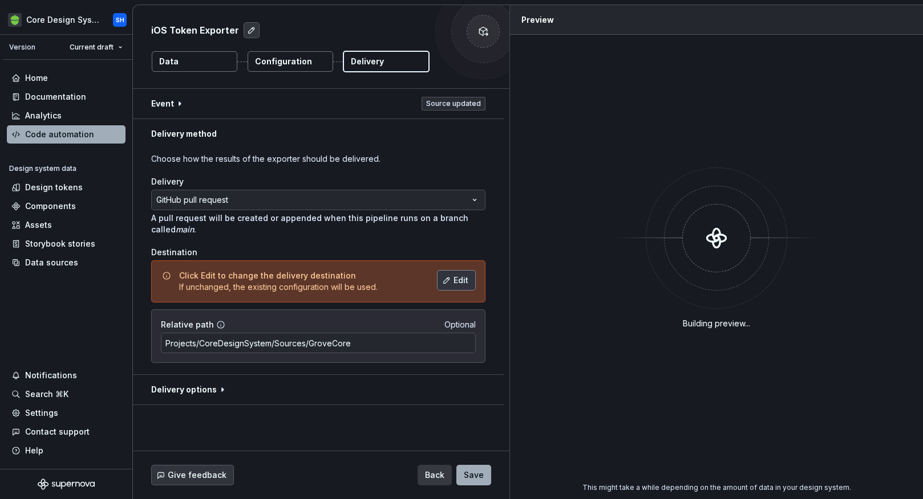
click at [462, 281] on span "Edit" at bounding box center [460, 280] width 15 height 11
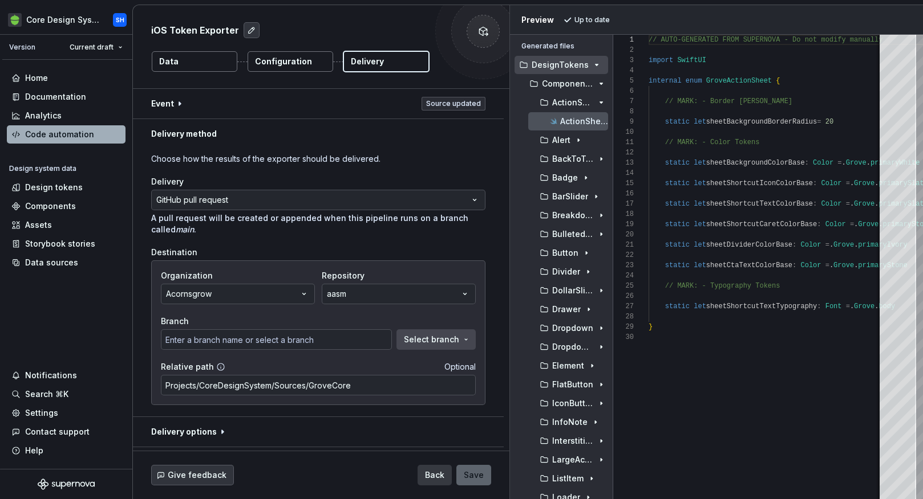
type input "gh-pages"
click at [436, 473] on span "Back" at bounding box center [434, 475] width 19 height 11
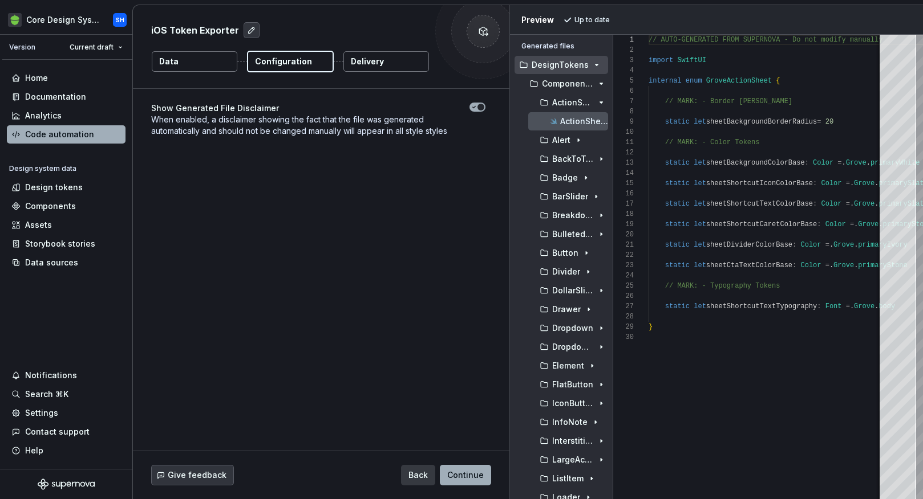
click at [386, 64] on button "Delivery" at bounding box center [386, 61] width 86 height 21
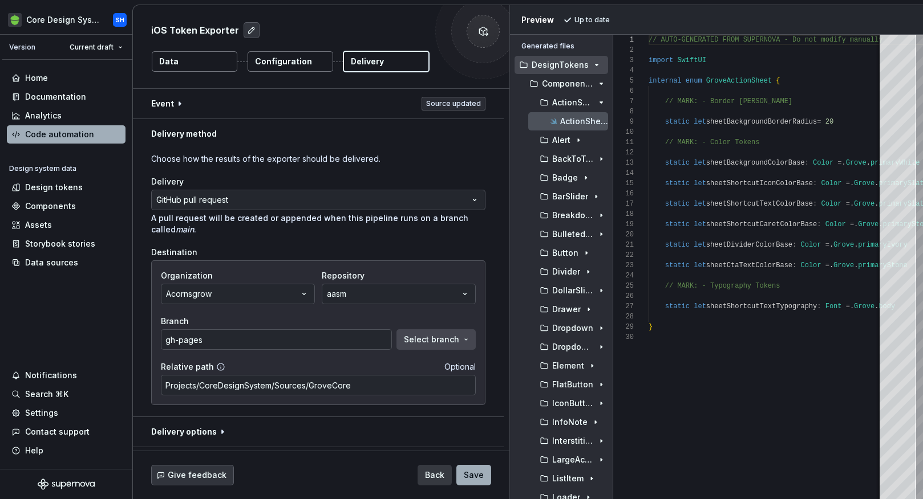
click at [442, 251] on div "Destination" at bounding box center [318, 252] width 334 height 11
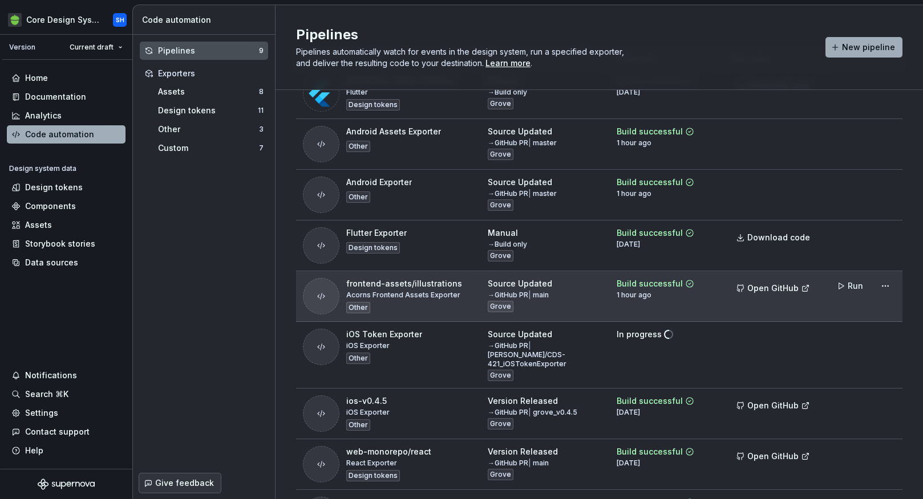
scroll to position [78, 0]
